Goal: Transaction & Acquisition: Purchase product/service

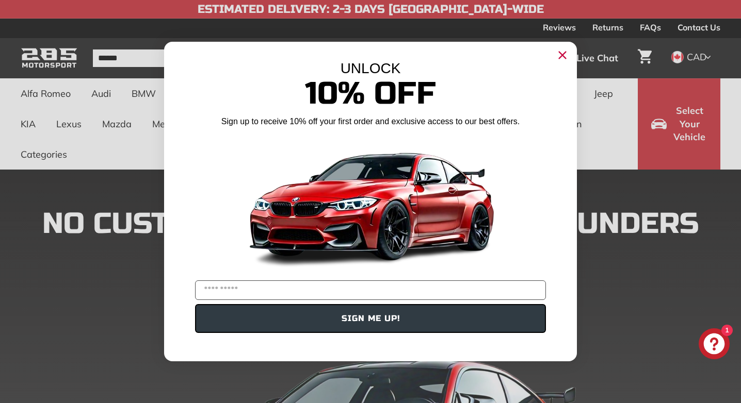
click at [562, 53] on circle "Close dialog" at bounding box center [562, 54] width 15 height 15
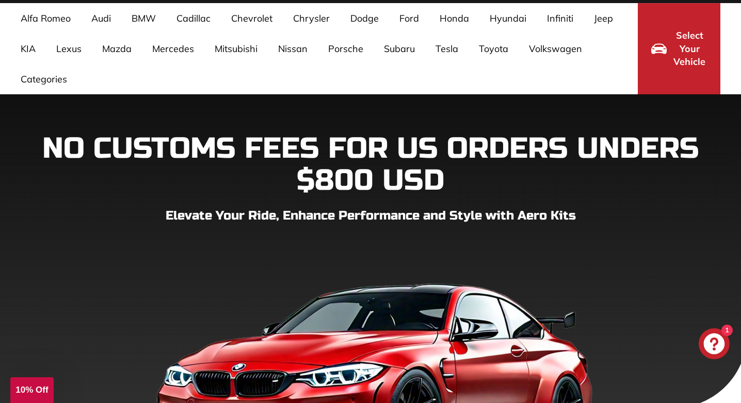
scroll to position [75, 0]
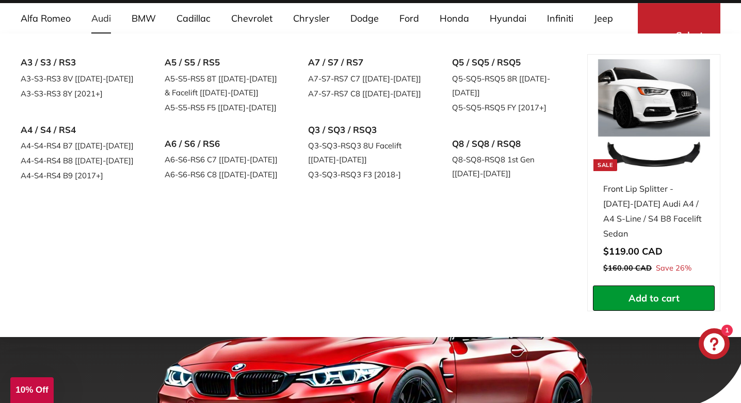
click at [105, 19] on link "Audi" at bounding box center [101, 18] width 40 height 30
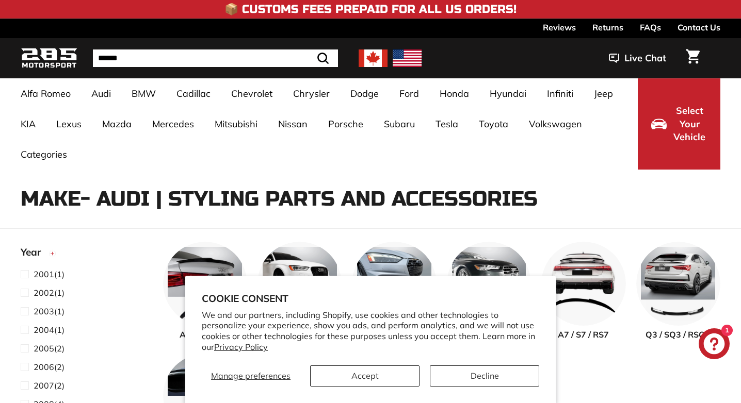
select select "**********"
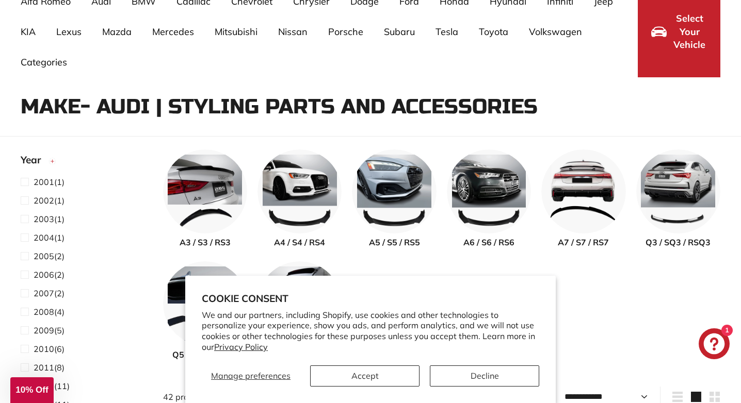
click at [515, 374] on button "Decline" at bounding box center [484, 376] width 109 height 21
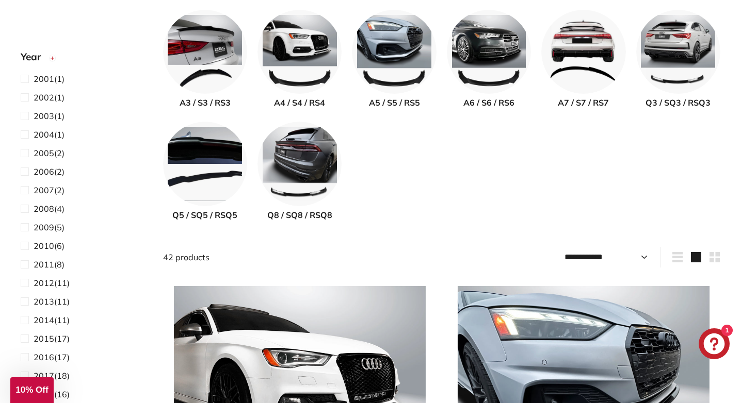
scroll to position [301, 0]
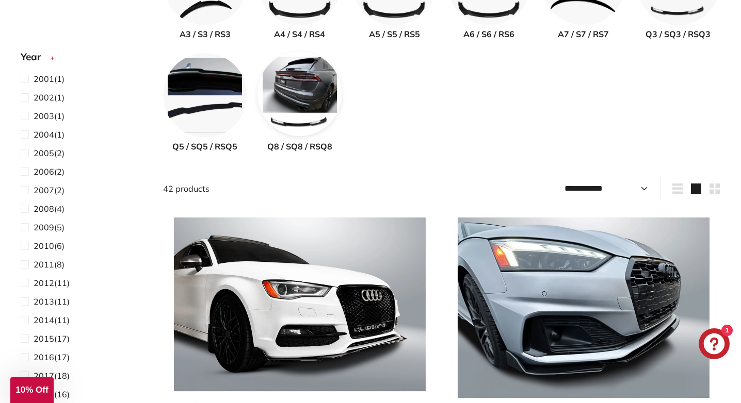
click at [292, 110] on img at bounding box center [299, 94] width 84 height 84
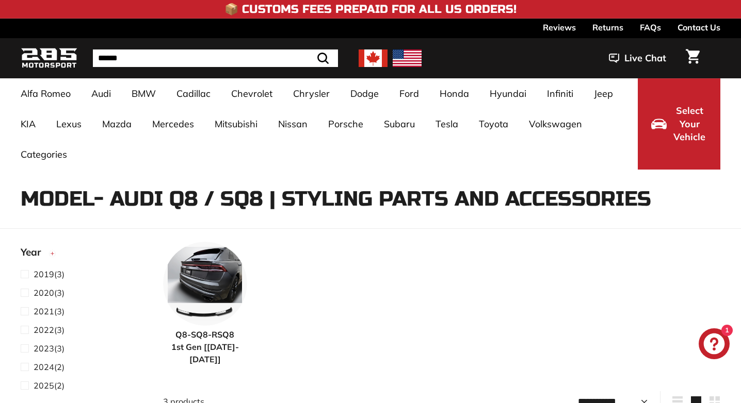
select select "**********"
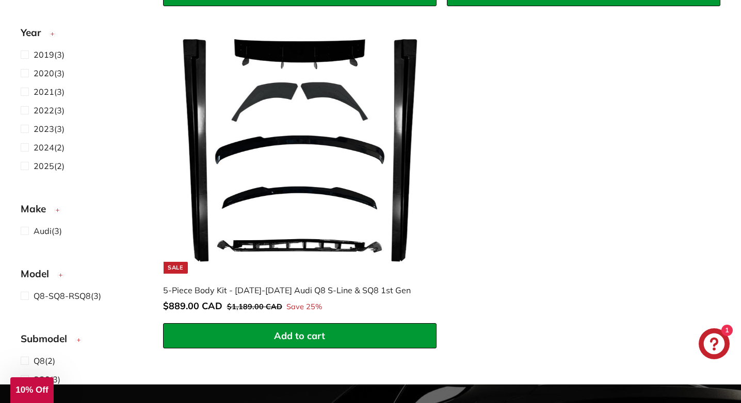
scroll to position [753, 0]
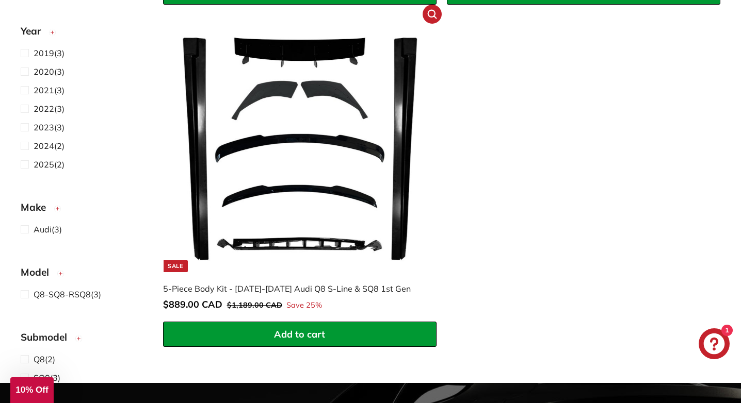
click at [333, 157] on img at bounding box center [300, 147] width 252 height 252
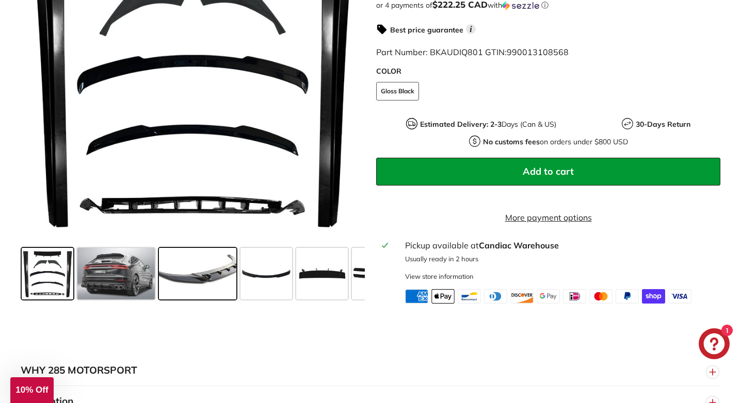
click at [214, 289] on span at bounding box center [197, 274] width 77 height 52
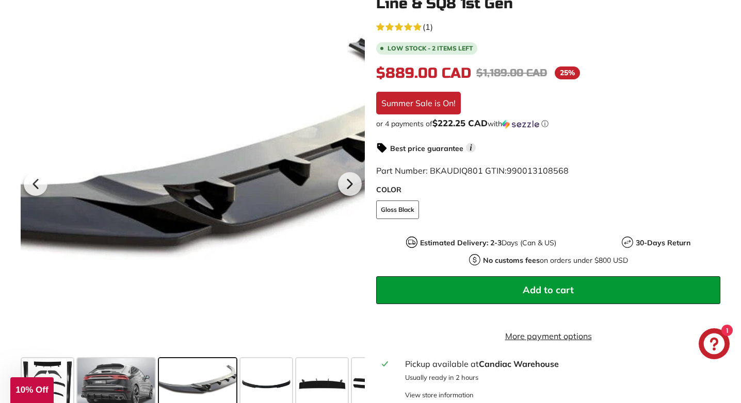
scroll to position [228, 0]
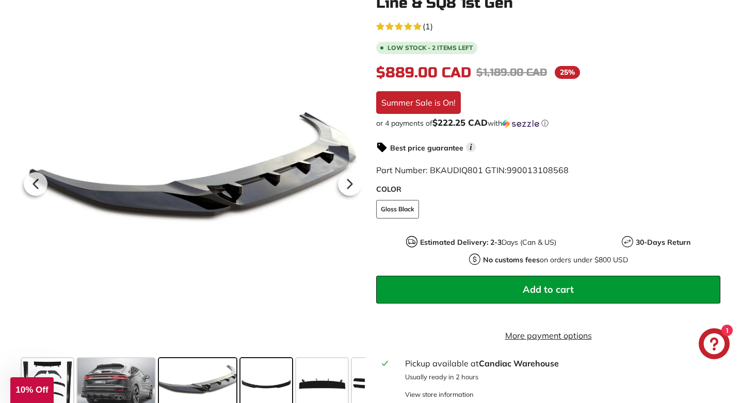
click at [284, 389] on span at bounding box center [266, 385] width 52 height 52
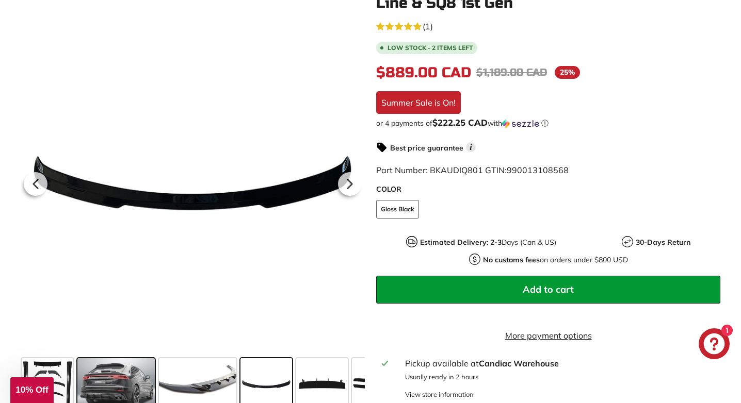
click at [137, 383] on span at bounding box center [115, 385] width 77 height 52
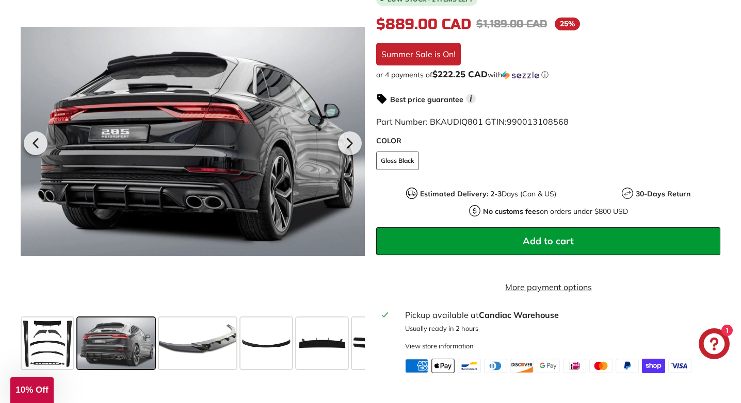
scroll to position [296, 0]
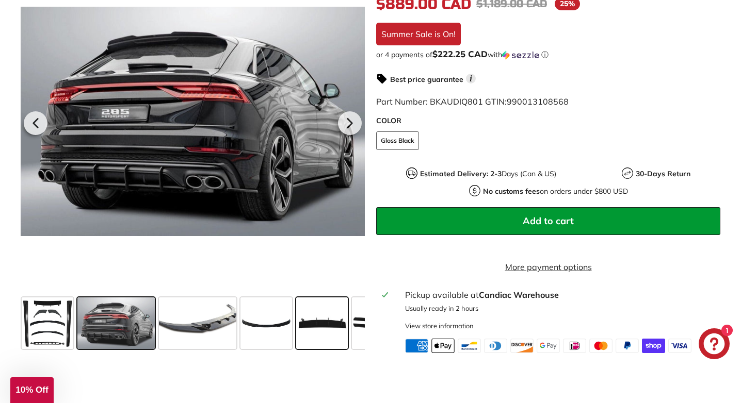
click at [318, 325] on span at bounding box center [322, 324] width 52 height 52
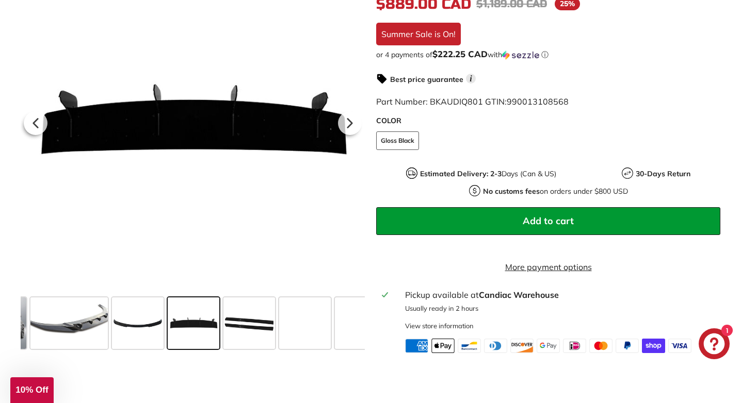
scroll to position [0, 129]
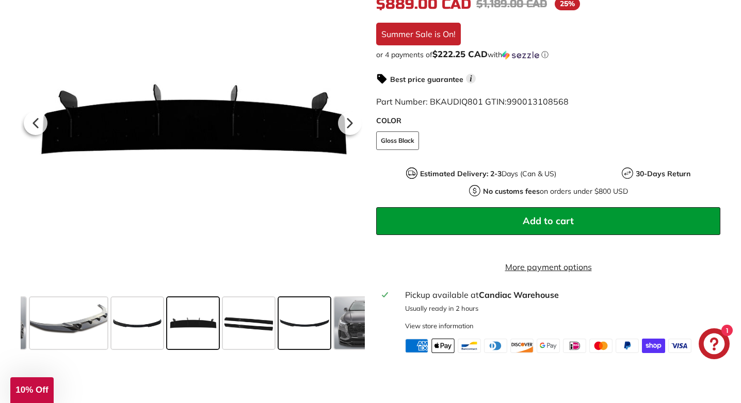
click at [318, 331] on span at bounding box center [305, 324] width 52 height 52
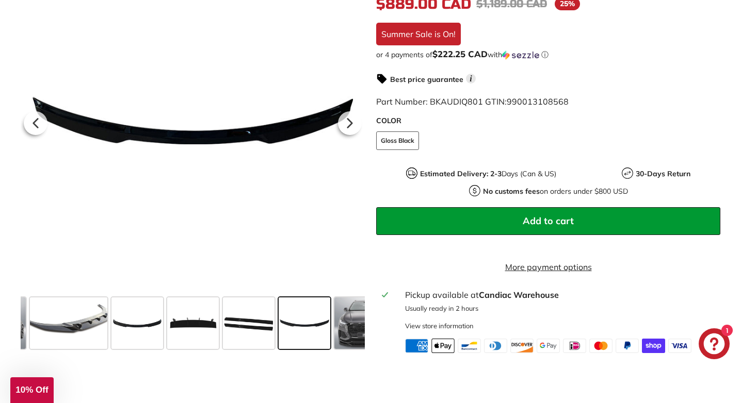
click at [318, 331] on span at bounding box center [305, 324] width 52 height 52
click at [337, 332] on span at bounding box center [366, 324] width 64 height 52
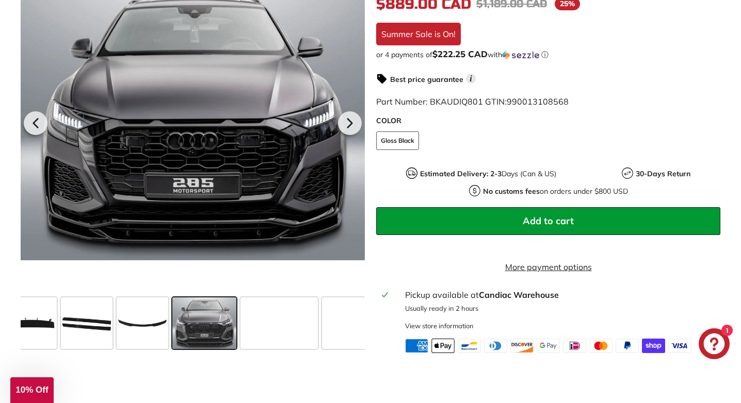
scroll to position [0, 302]
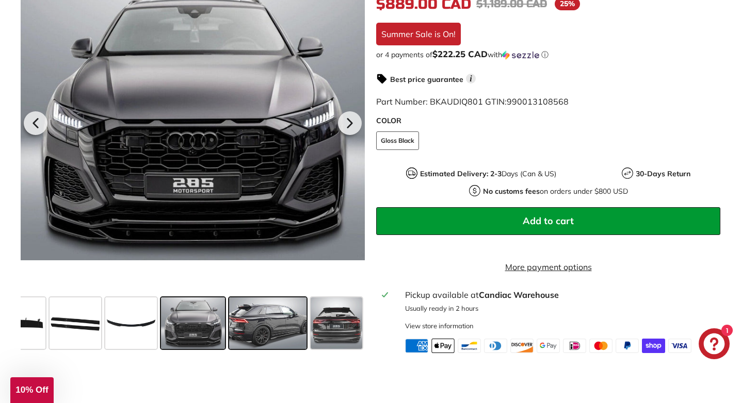
click at [284, 327] on span at bounding box center [267, 324] width 77 height 52
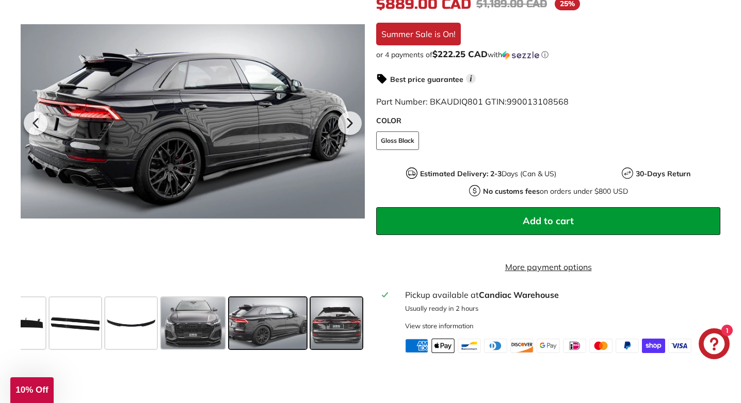
click at [328, 330] on span at bounding box center [337, 324] width 52 height 52
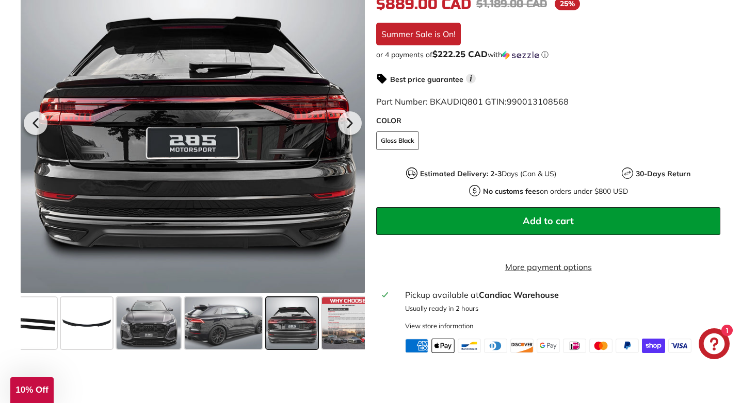
scroll to position [0, 358]
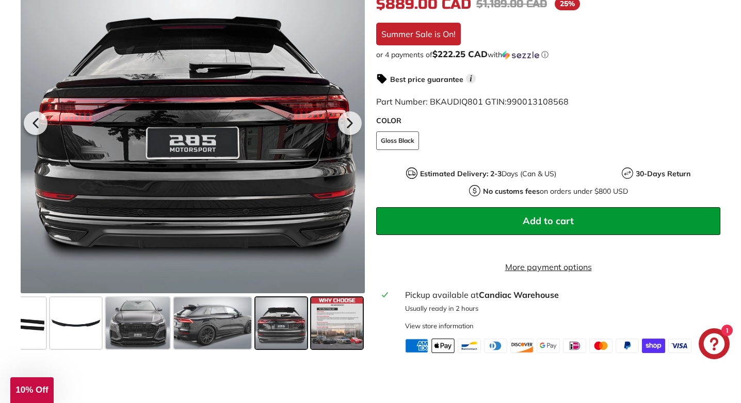
click at [328, 329] on span at bounding box center [337, 324] width 52 height 52
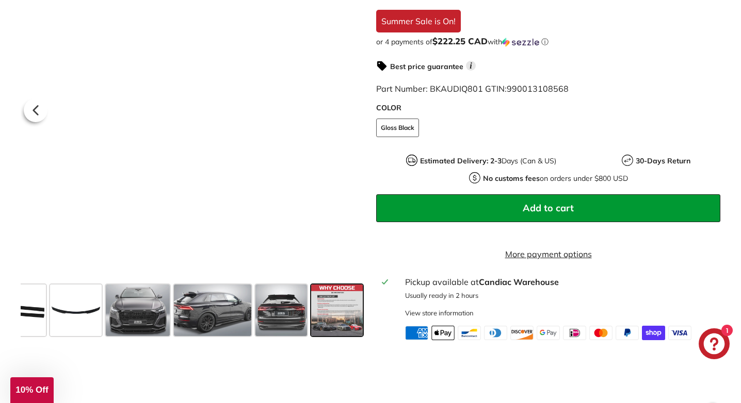
scroll to position [311, 0]
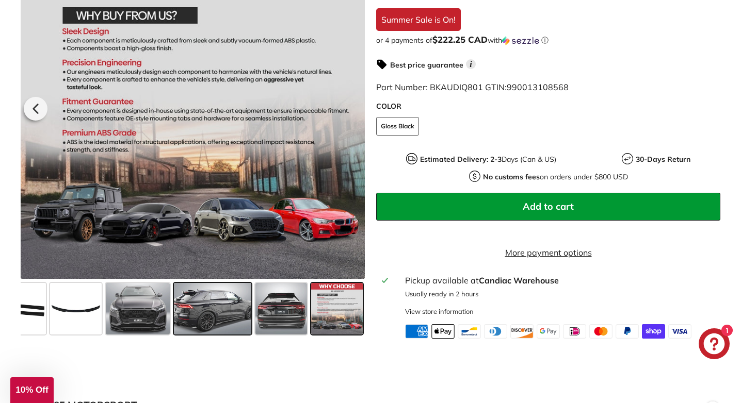
click at [216, 321] on span at bounding box center [212, 309] width 77 height 52
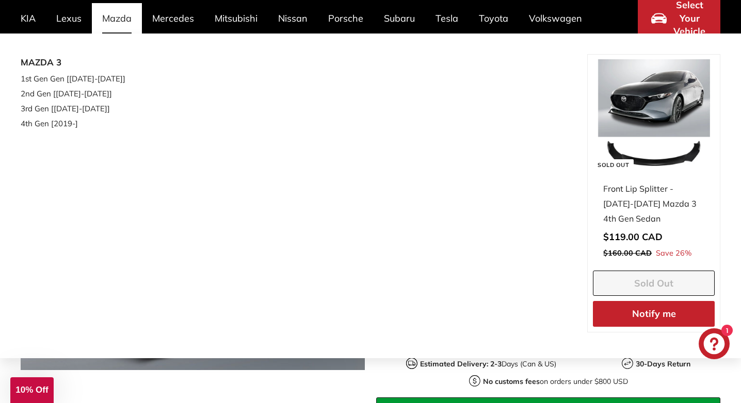
scroll to position [46, 0]
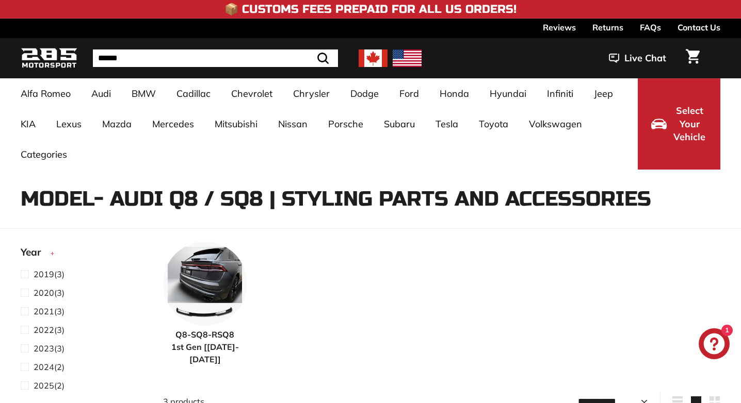
select select "**********"
